Goal: Find specific page/section: Find specific page/section

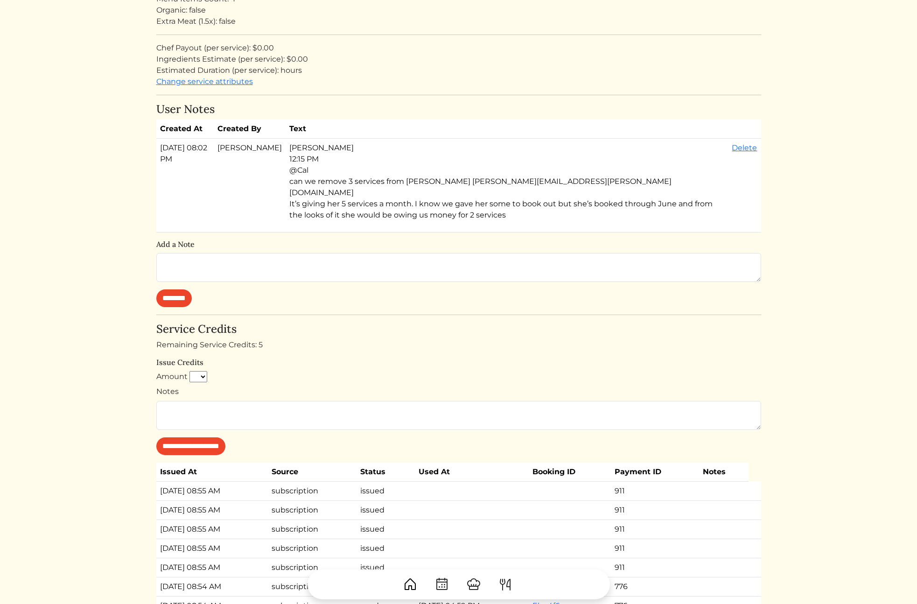
scroll to position [156, 0]
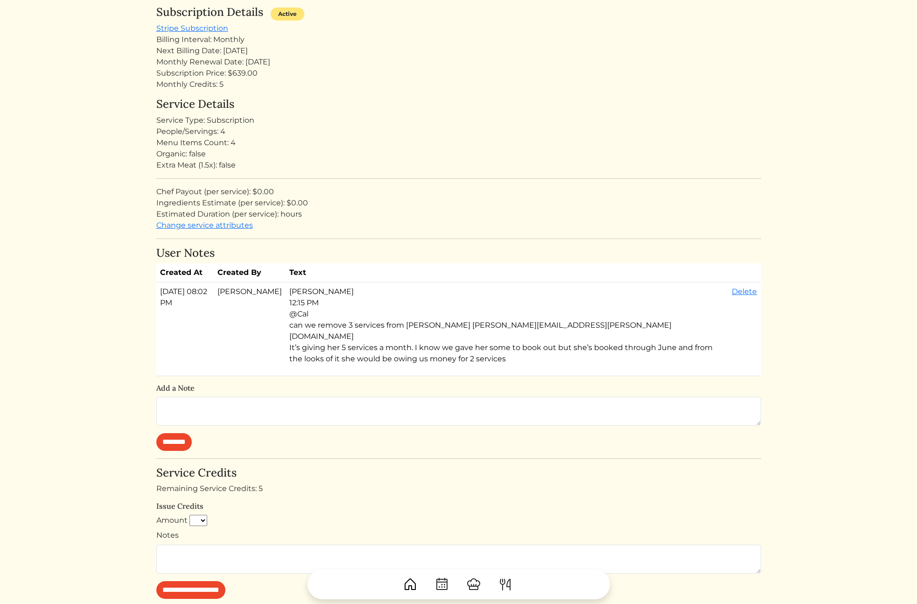
click at [862, 306] on html "Calvin Wang Calvin Wang Log out Dashboard Services Upcoming Completed Requested…" at bounding box center [458, 146] width 917 height 604
